Goal: Navigation & Orientation: Understand site structure

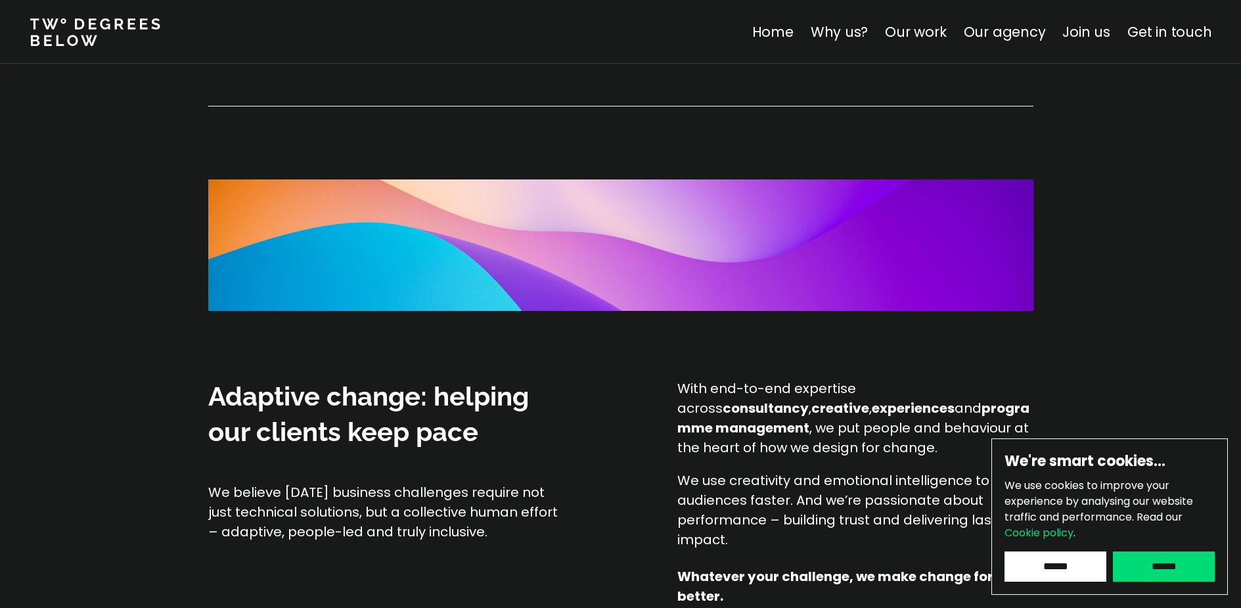
scroll to position [853, 0]
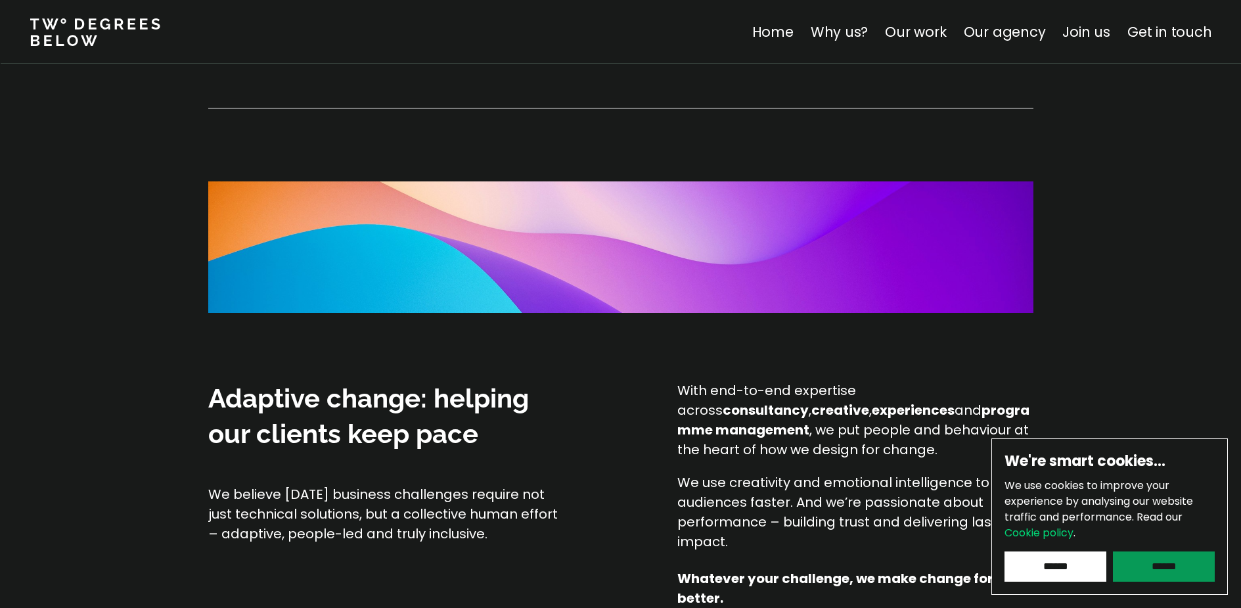
click at [1176, 563] on input "******" at bounding box center [1164, 566] width 102 height 30
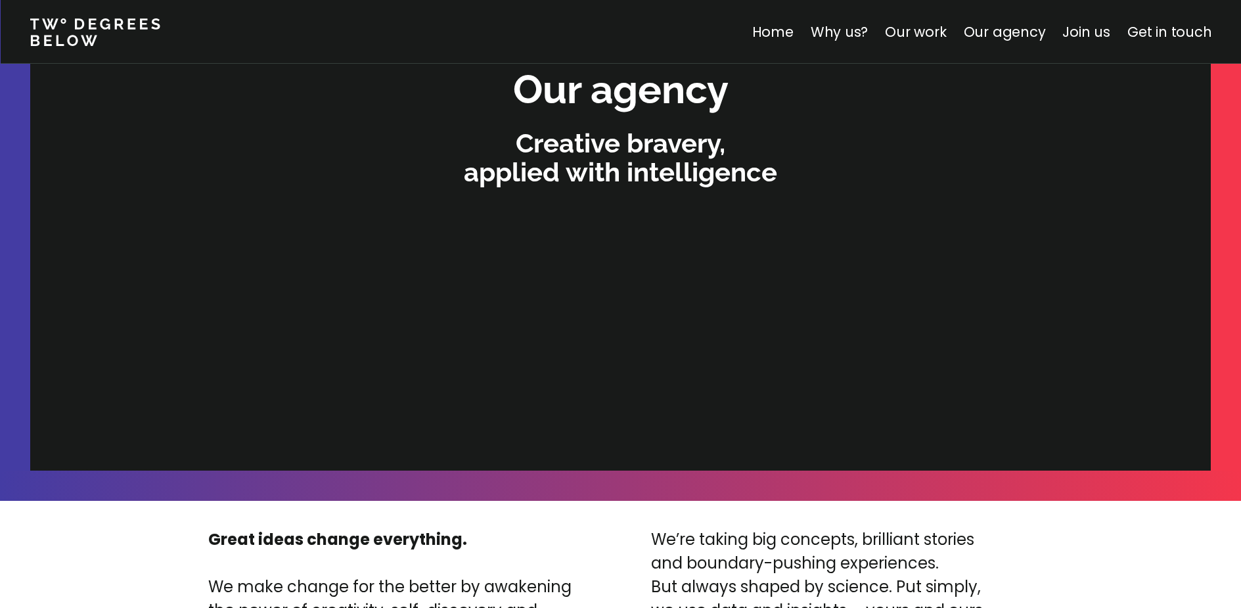
scroll to position [2769, 0]
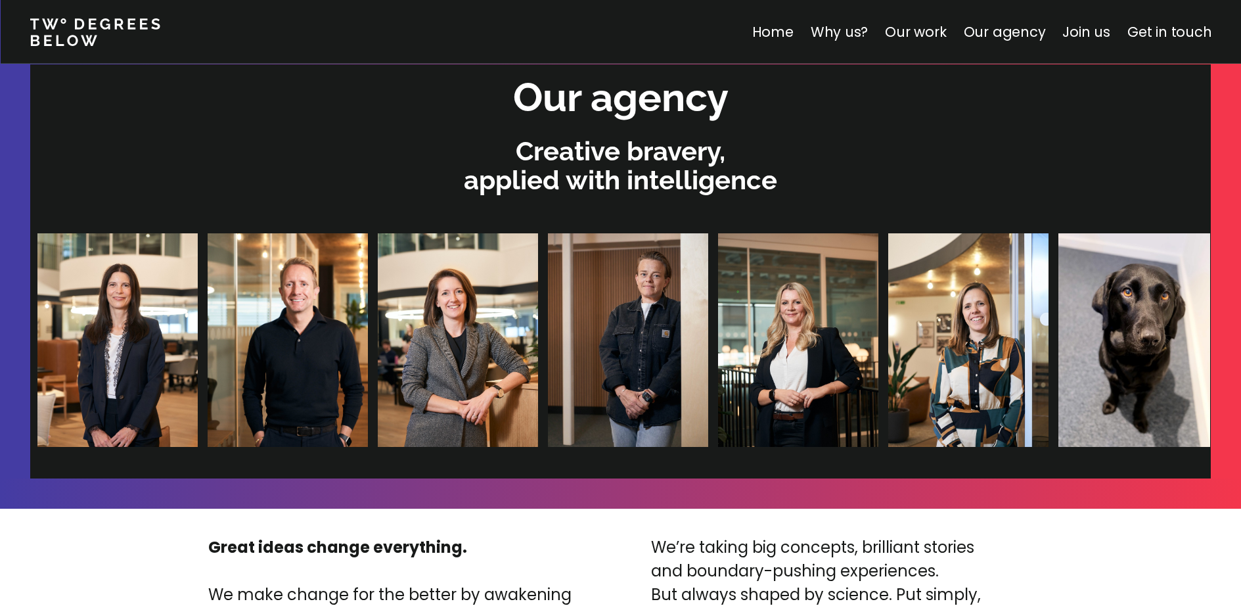
scroll to position [2750, 0]
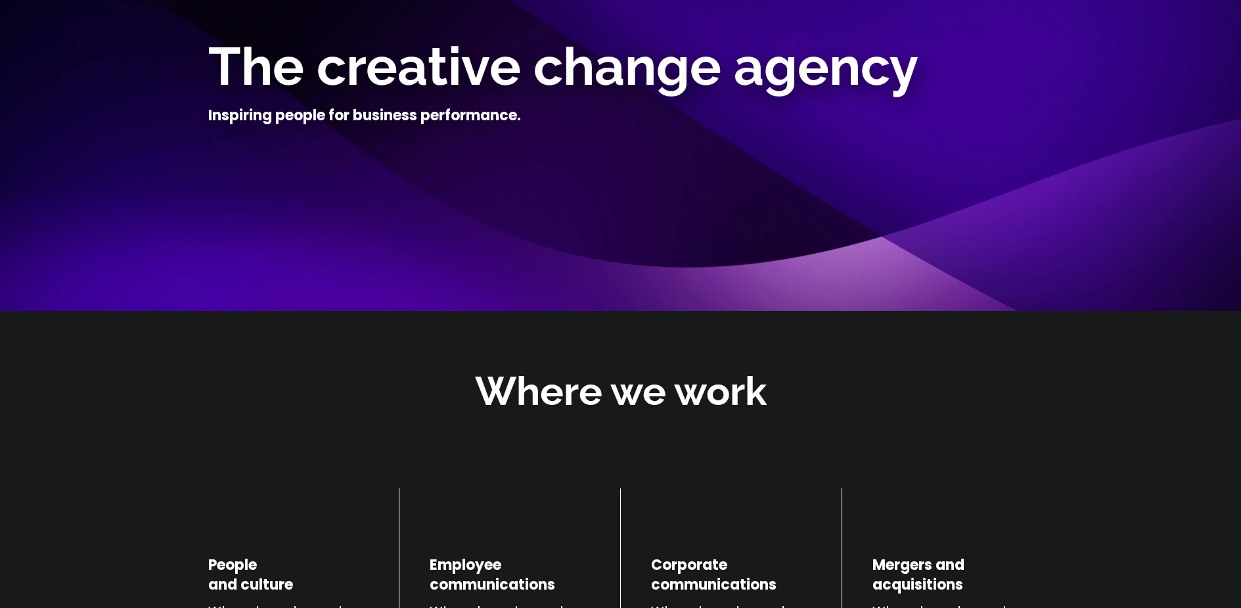
scroll to position [0, 0]
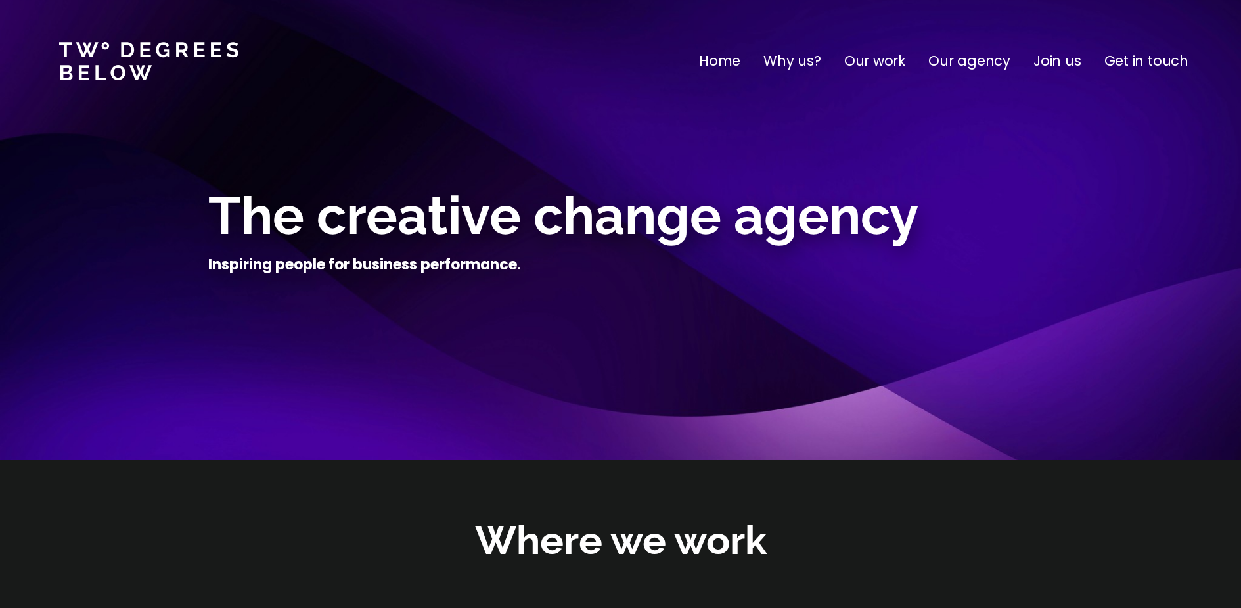
click at [800, 66] on p "Why us?" at bounding box center [793, 61] width 58 height 21
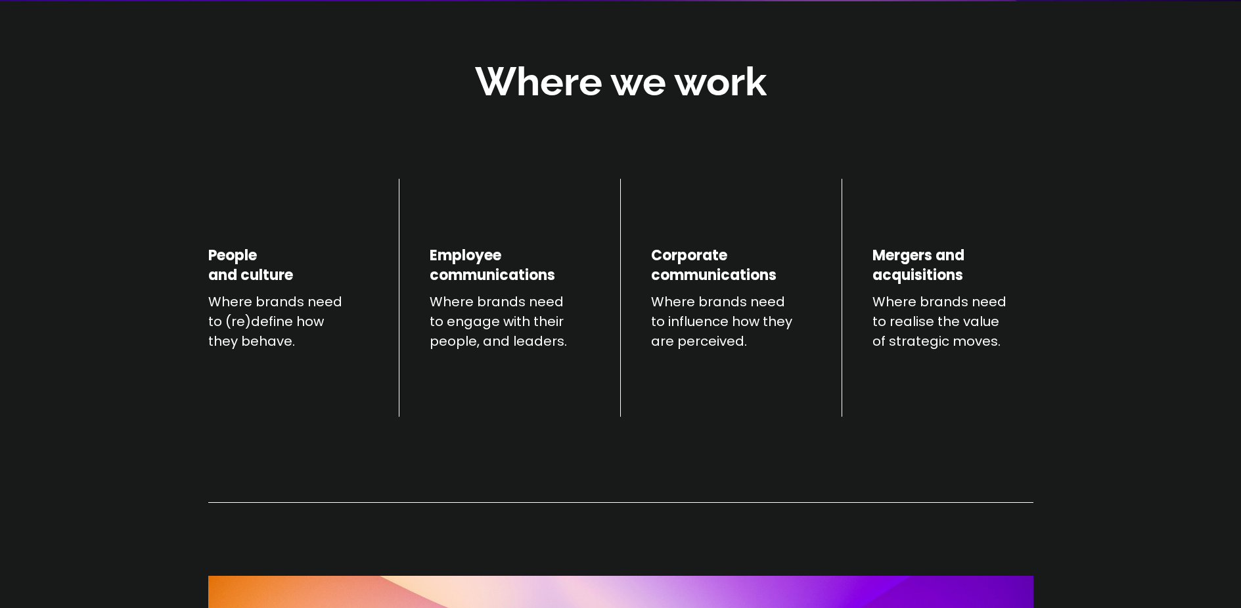
scroll to position [460, 0]
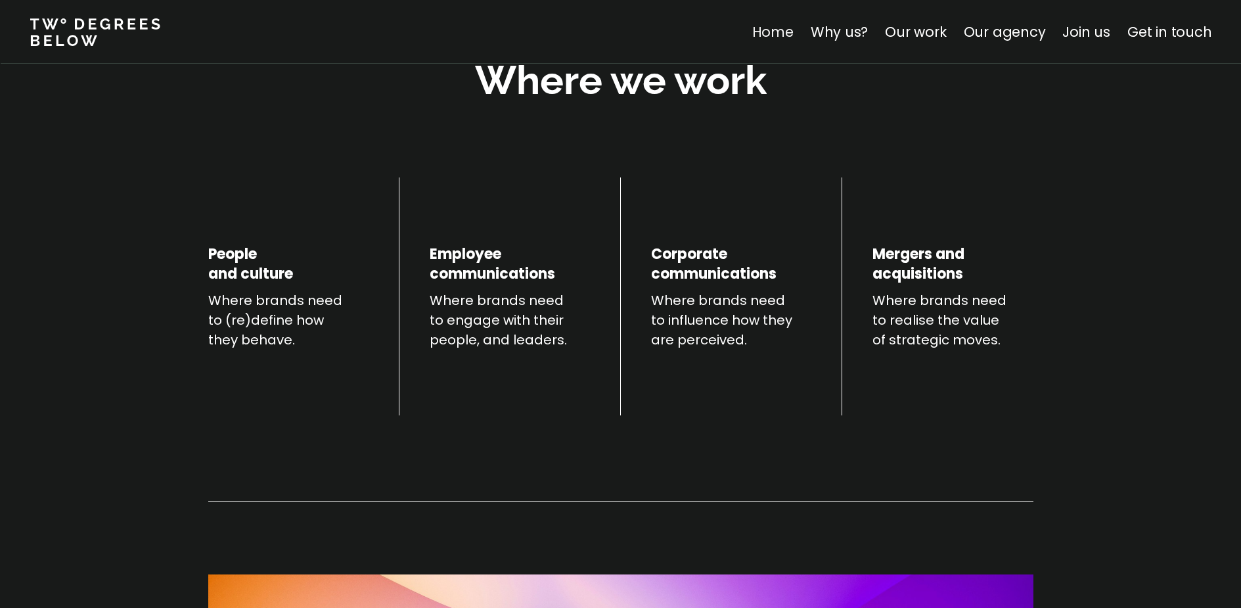
click at [771, 30] on link "Home" at bounding box center [772, 31] width 41 height 19
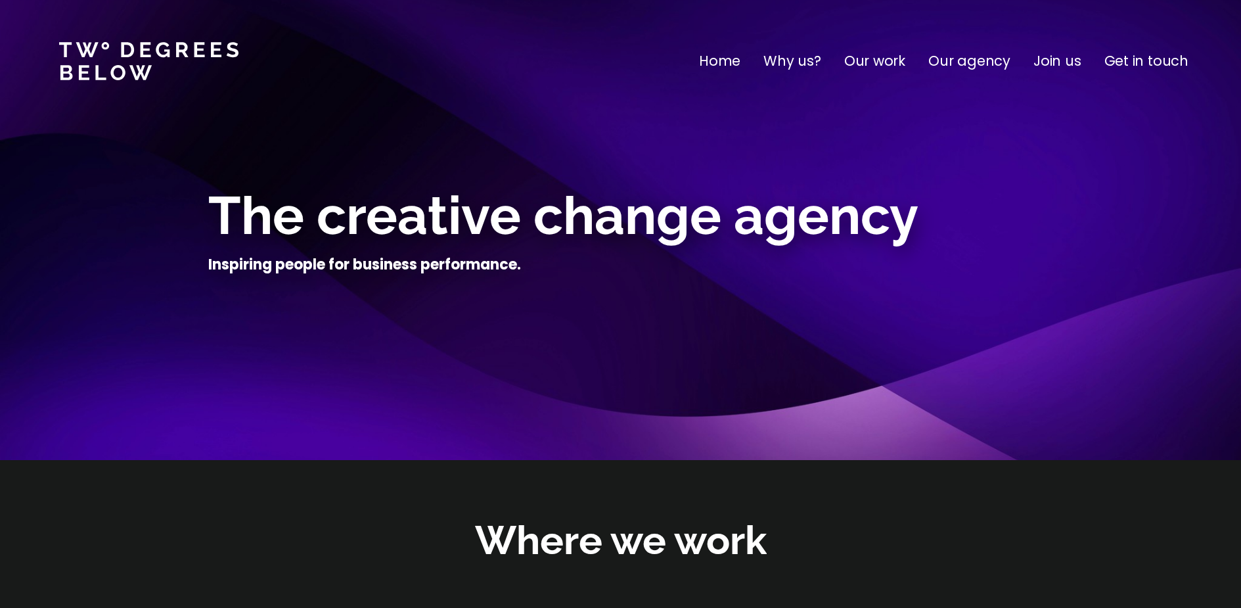
click at [978, 58] on p "Our agency" at bounding box center [970, 61] width 82 height 21
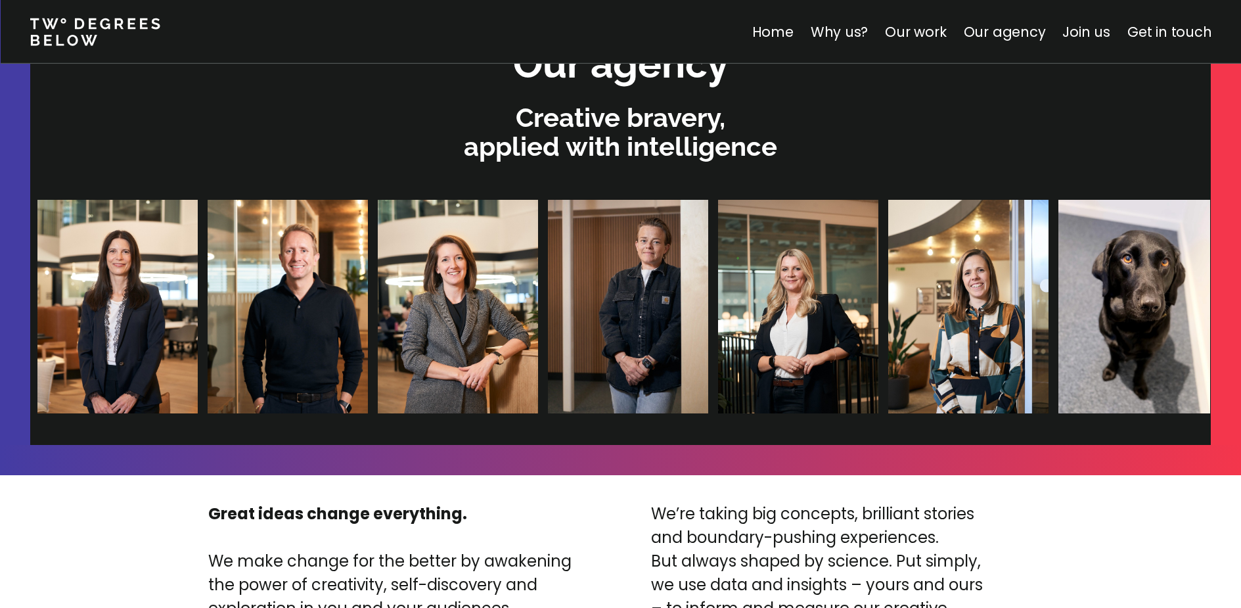
scroll to position [2792, 0]
click at [1018, 38] on link "Our agency" at bounding box center [1004, 31] width 82 height 19
click at [920, 35] on link "Our work" at bounding box center [915, 31] width 61 height 19
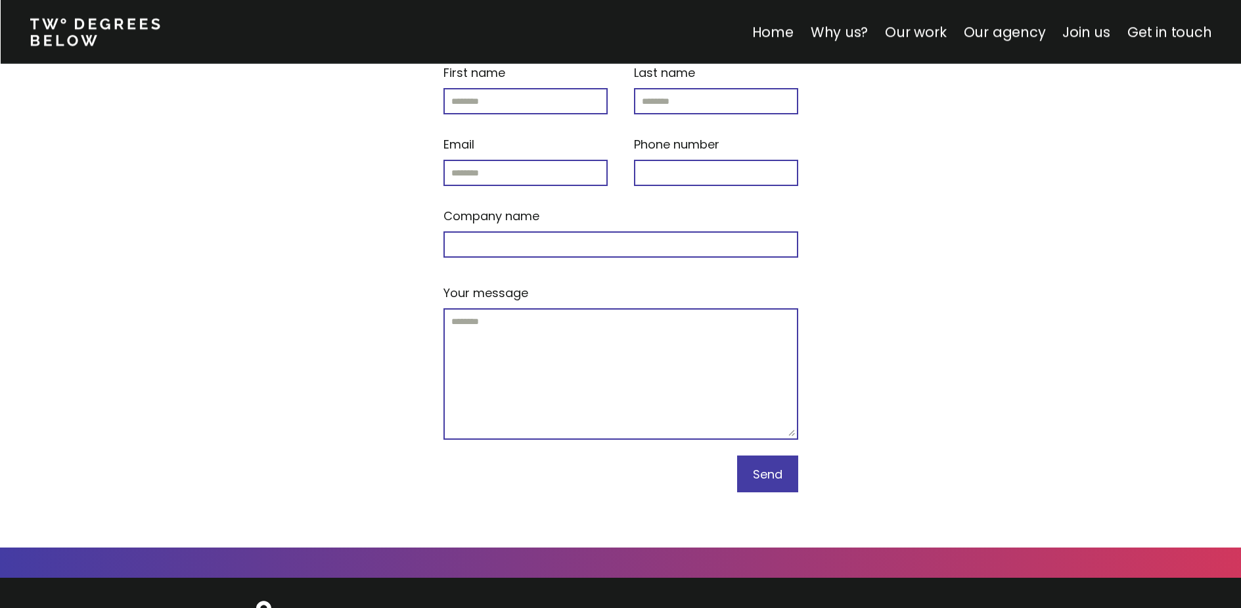
scroll to position [5610, 0]
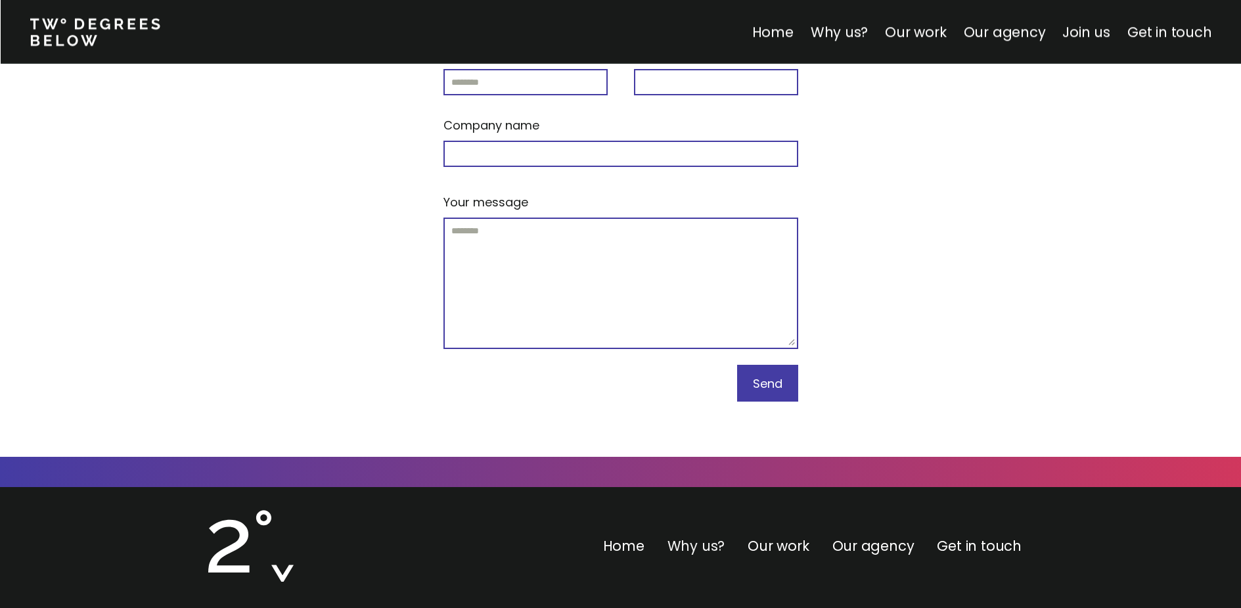
click at [690, 536] on link "Why us?" at bounding box center [697, 545] width 58 height 19
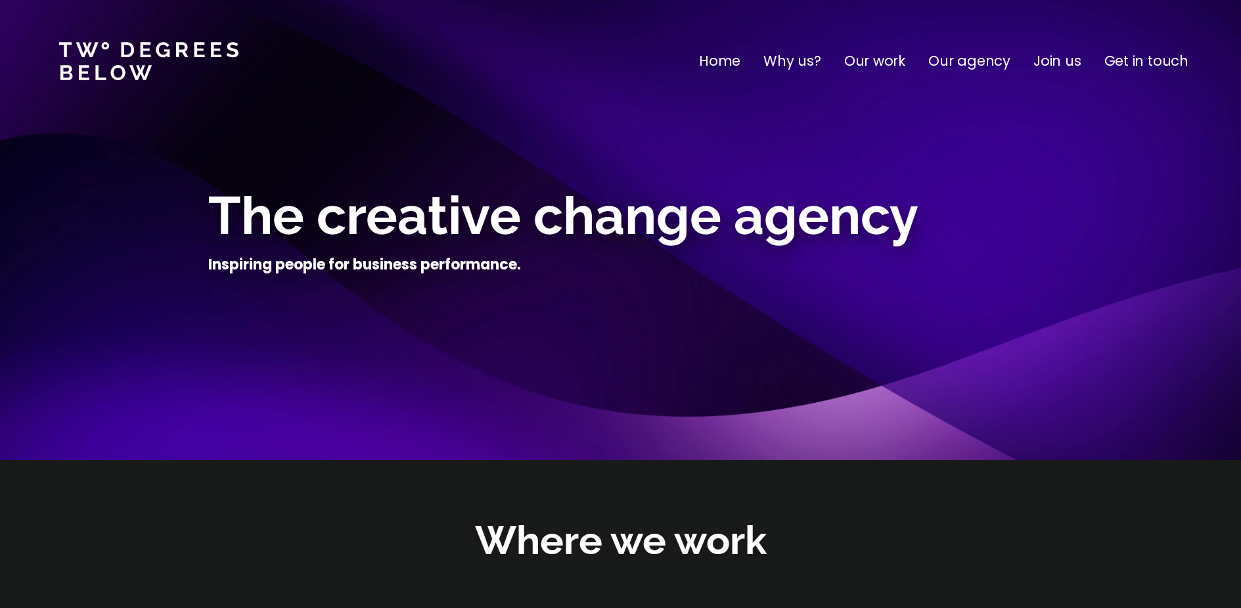
click at [1144, 68] on p "Get in touch" at bounding box center [1147, 61] width 84 height 21
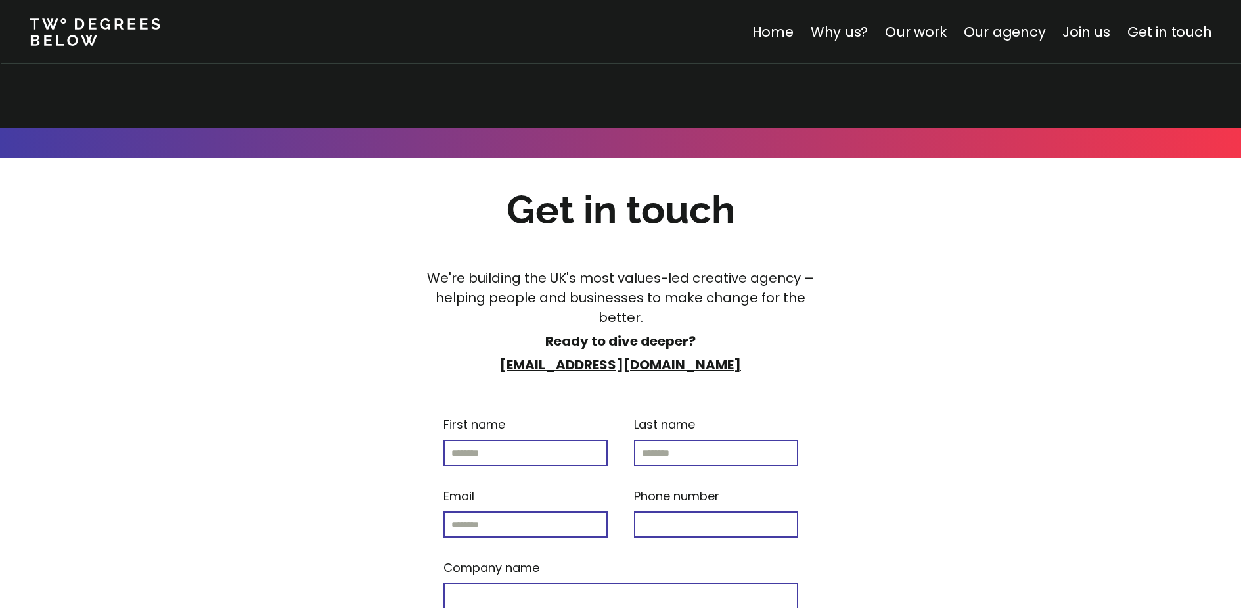
scroll to position [5169, 0]
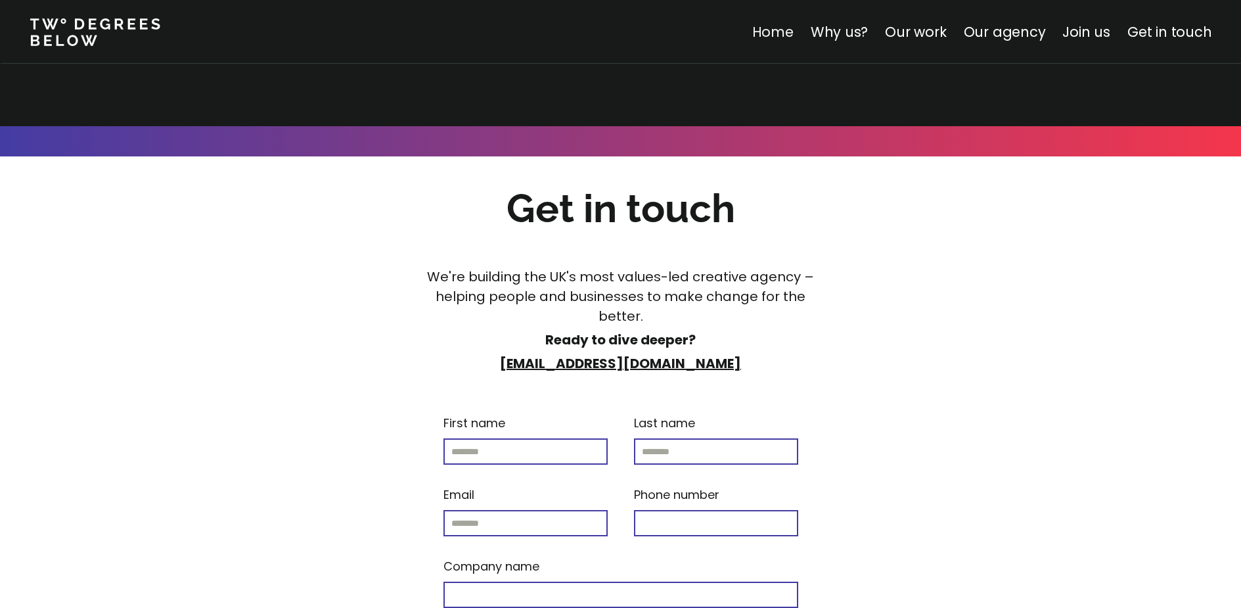
click at [776, 30] on link "Home" at bounding box center [772, 31] width 41 height 19
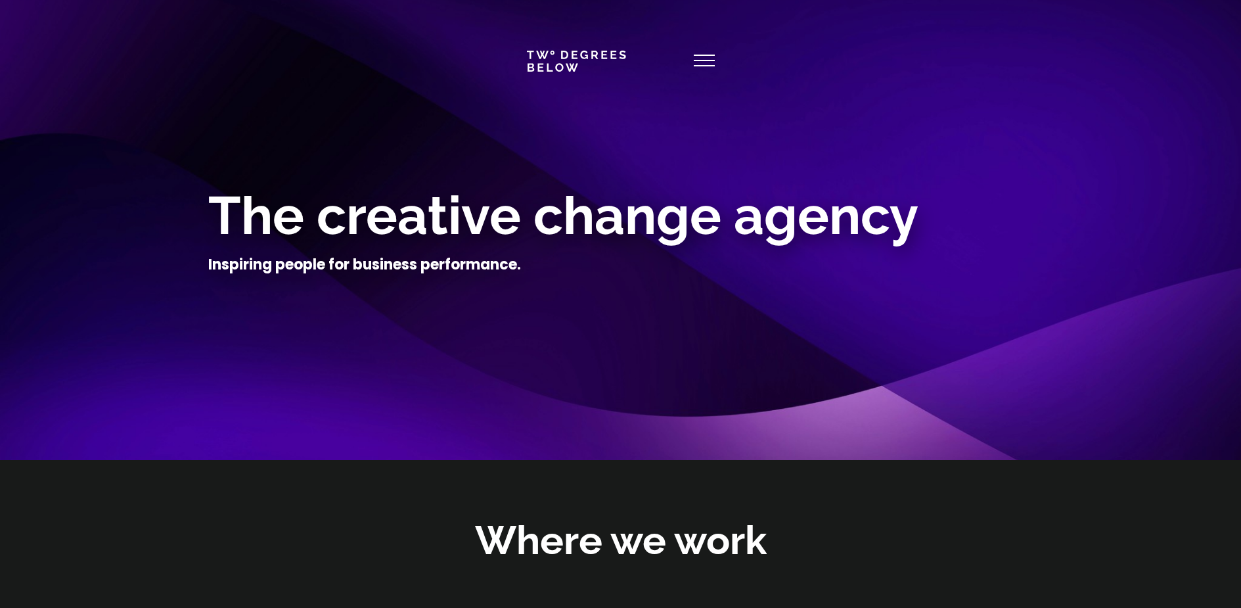
click at [702, 58] on icon at bounding box center [704, 61] width 21 height 32
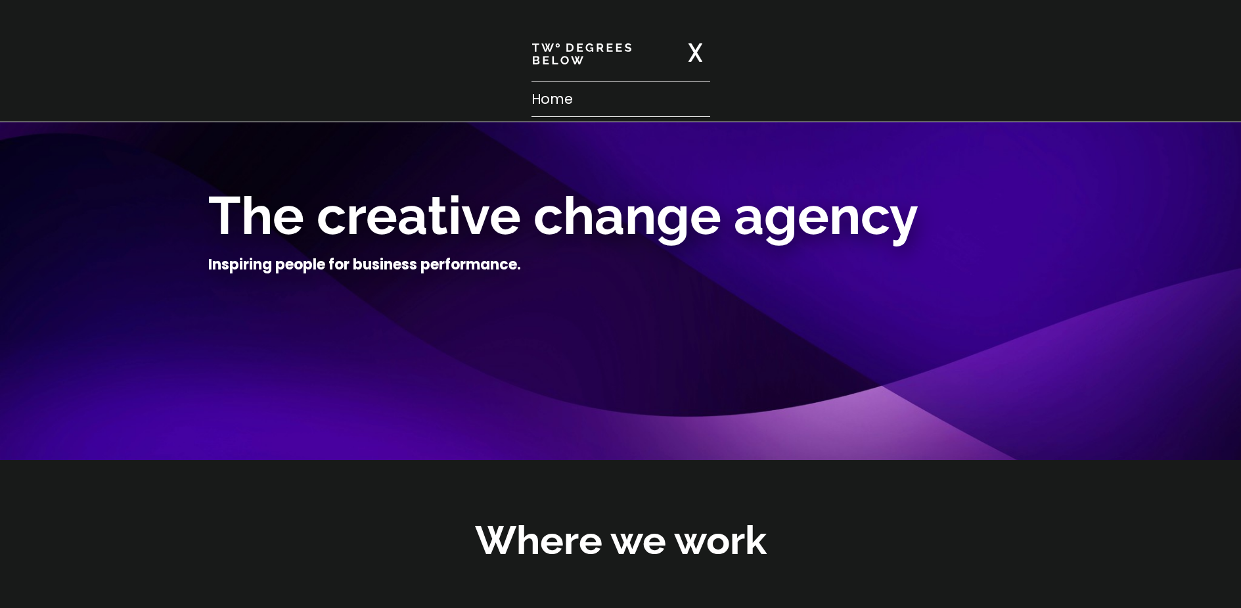
click at [547, 98] on p "Home" at bounding box center [621, 99] width 179 height 21
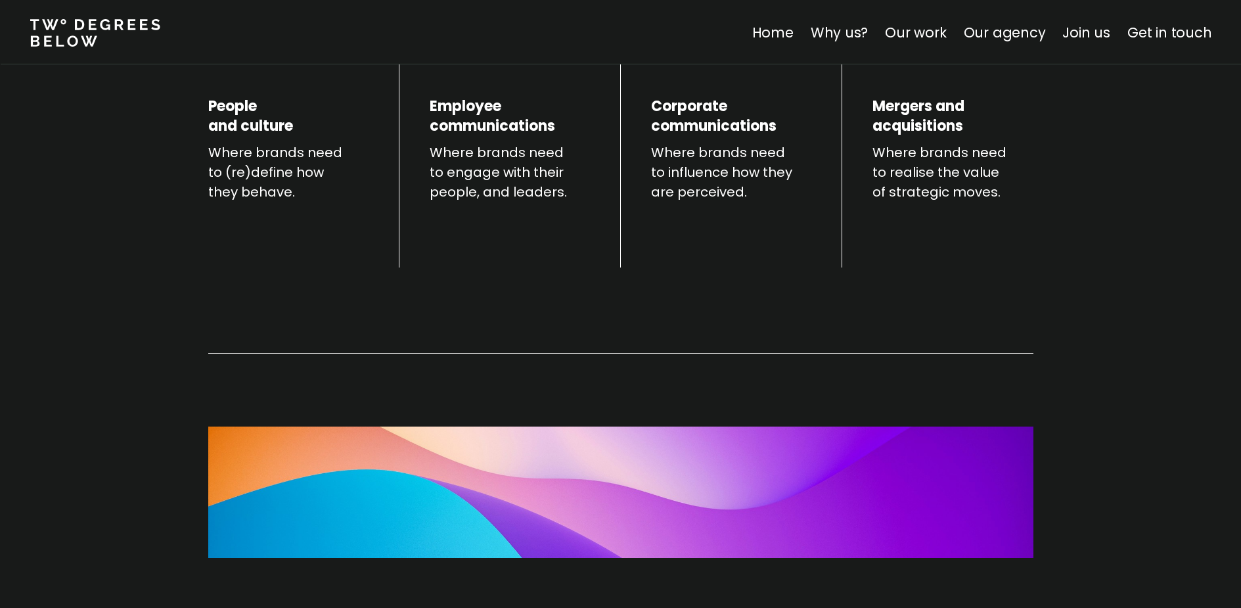
scroll to position [613, 0]
